Goal: Check status: Check status

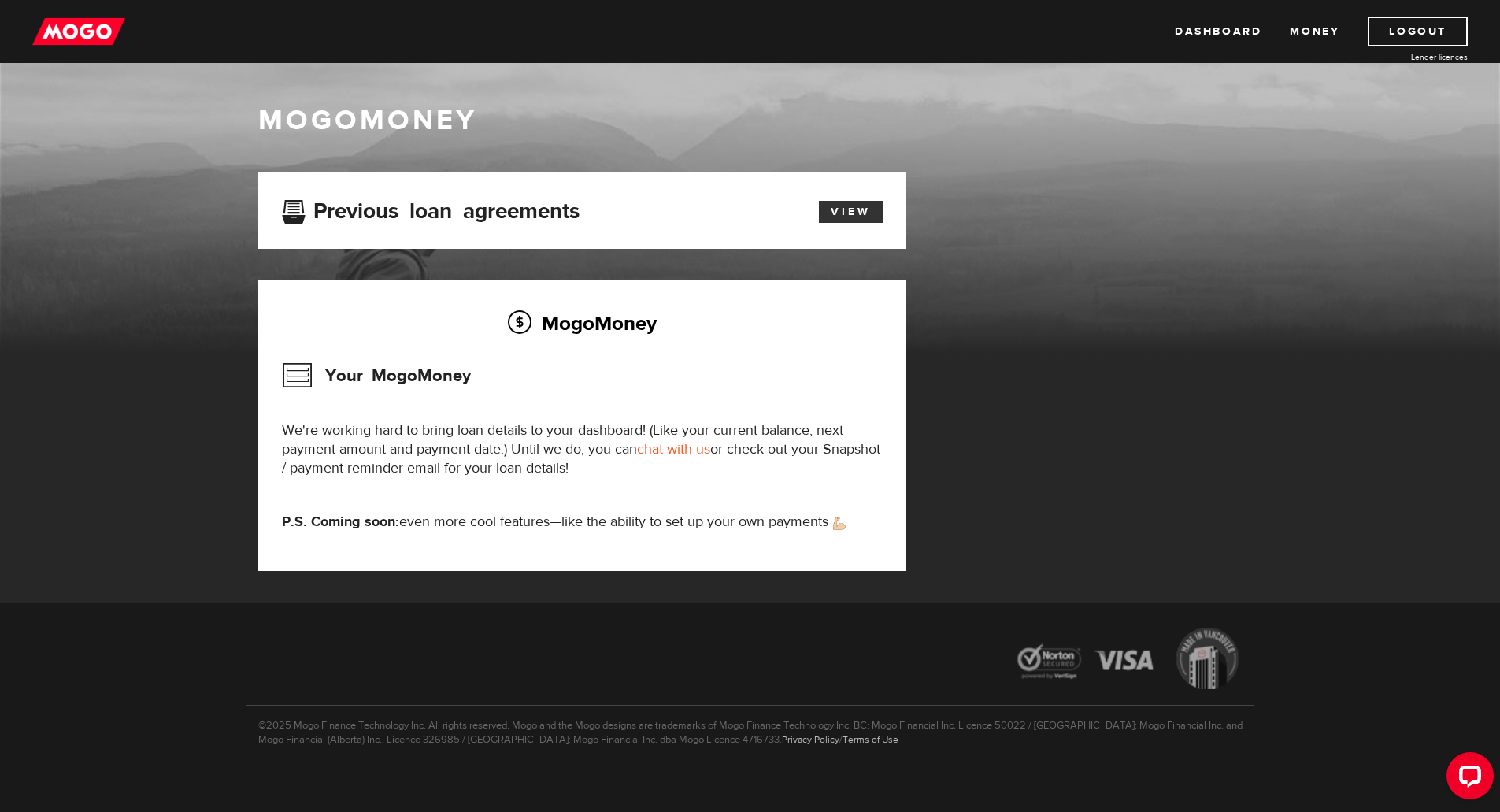
click at [852, 211] on link "View" at bounding box center [850, 211] width 64 height 23
click at [1206, 36] on link "Dashboard" at bounding box center [1217, 31] width 87 height 30
click at [860, 209] on link "View" at bounding box center [850, 211] width 64 height 23
